Goal: Task Accomplishment & Management: Manage account settings

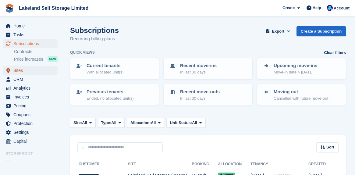
click at [18, 68] on span "Sites" at bounding box center [31, 70] width 37 height 9
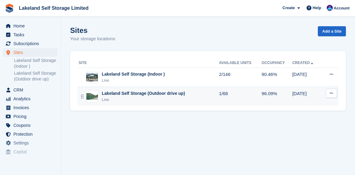
click at [122, 93] on div "Lakeland Self Storage (Outdoor drive up)" at bounding box center [143, 93] width 83 height 6
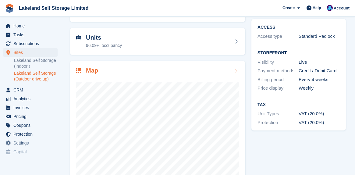
scroll to position [85, 0]
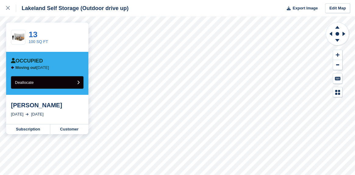
click at [23, 84] on span "Deallocate" at bounding box center [24, 82] width 19 height 5
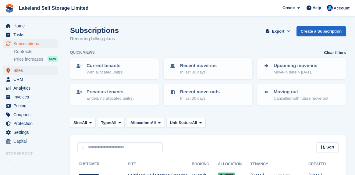
click at [20, 71] on span "Sites" at bounding box center [31, 70] width 37 height 9
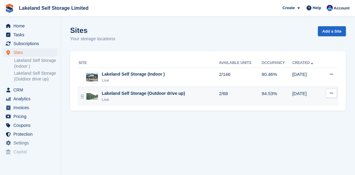
click at [141, 95] on div "Lakeland Self Storage (Outdoor drive up)" at bounding box center [143, 93] width 83 height 6
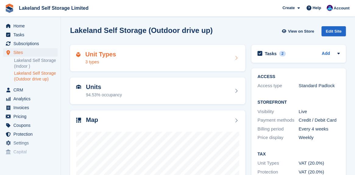
click at [109, 56] on h2 "Unit Types" at bounding box center [100, 54] width 31 height 7
